Goal: Use online tool/utility: Utilize a website feature to perform a specific function

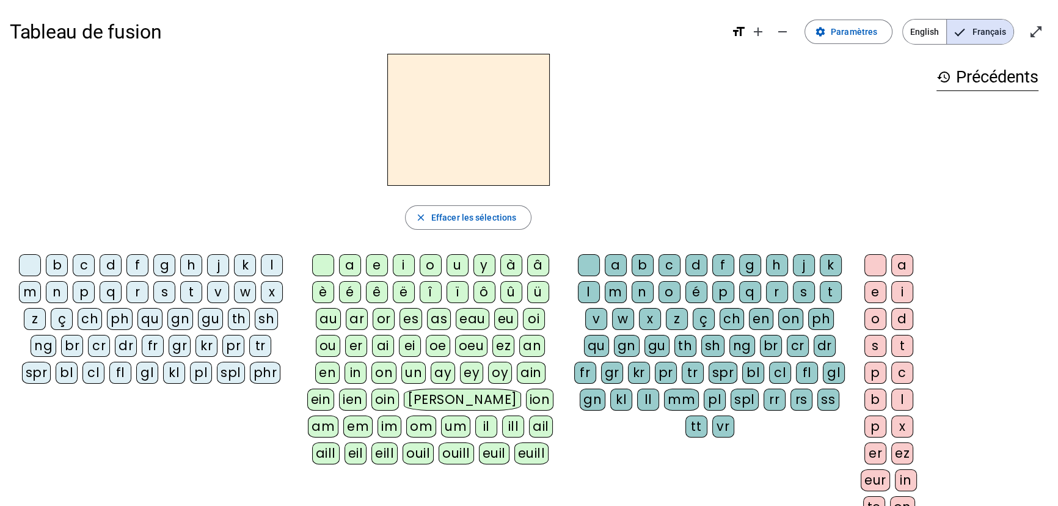
drag, startPoint x: 34, startPoint y: 290, endPoint x: 43, endPoint y: 288, distance: 9.3
click at [34, 290] on div "m" at bounding box center [30, 292] width 22 height 22
click at [350, 266] on div "a" at bounding box center [350, 265] width 22 height 22
click at [587, 287] on div "l" at bounding box center [589, 292] width 22 height 22
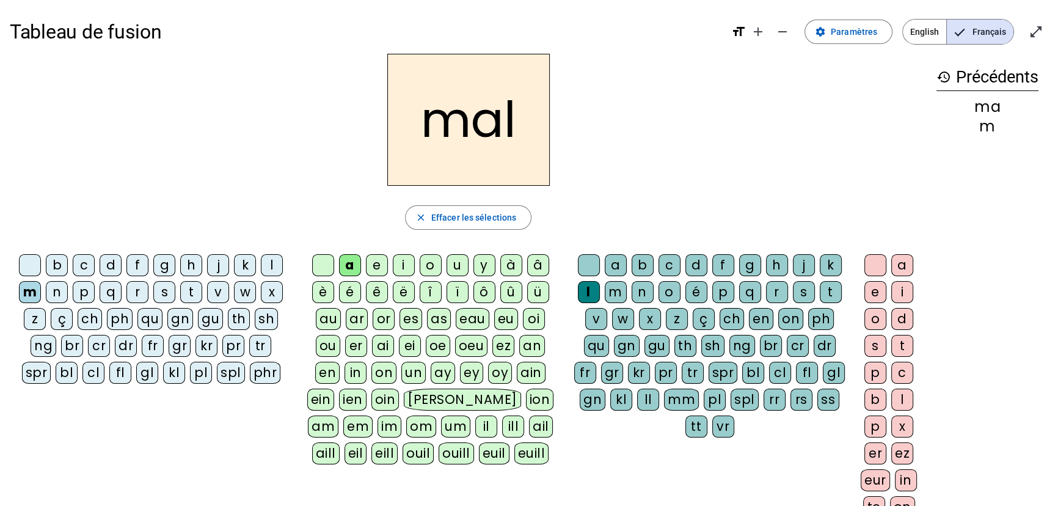
click at [405, 266] on div "i" at bounding box center [404, 265] width 22 height 22
click at [165, 290] on div "s" at bounding box center [164, 292] width 22 height 22
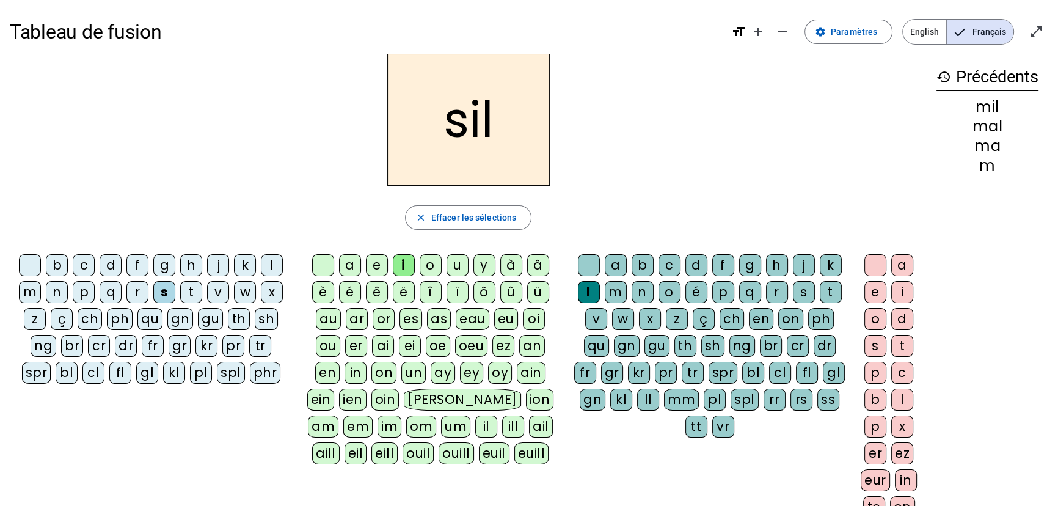
click at [592, 260] on div at bounding box center [589, 265] width 22 height 22
click at [351, 264] on div "a" at bounding box center [350, 265] width 22 height 22
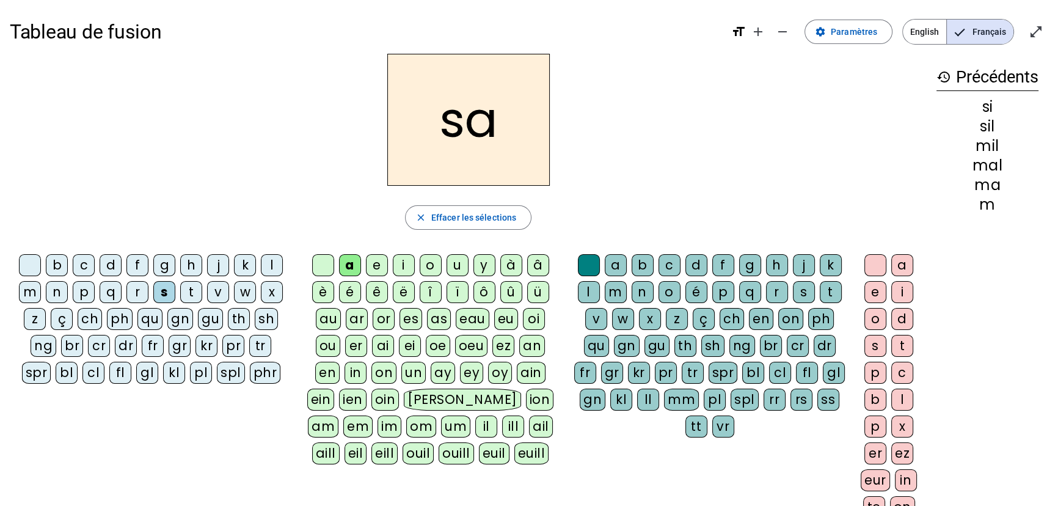
click at [456, 264] on div "u" at bounding box center [457, 265] width 22 height 22
click at [110, 262] on div "d" at bounding box center [111, 265] width 22 height 22
click at [163, 291] on div "s" at bounding box center [164, 292] width 22 height 22
click at [779, 293] on div "r" at bounding box center [777, 292] width 22 height 22
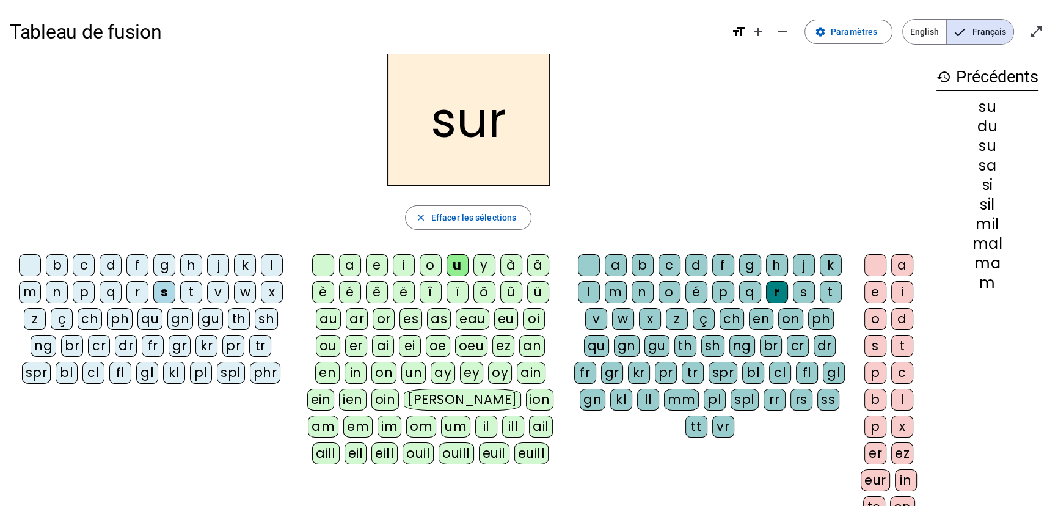
click at [24, 291] on div "m" at bounding box center [30, 292] width 22 height 22
click at [111, 266] on div "d" at bounding box center [111, 265] width 22 height 22
